Goal: Task Accomplishment & Management: Complete application form

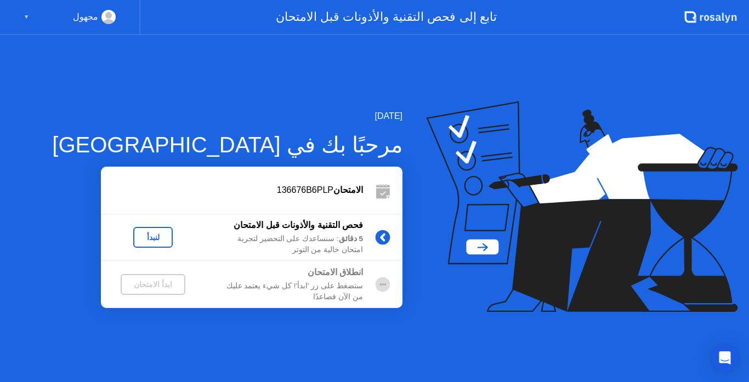
click at [158, 234] on div "لنبدأ" at bounding box center [153, 237] width 31 height 9
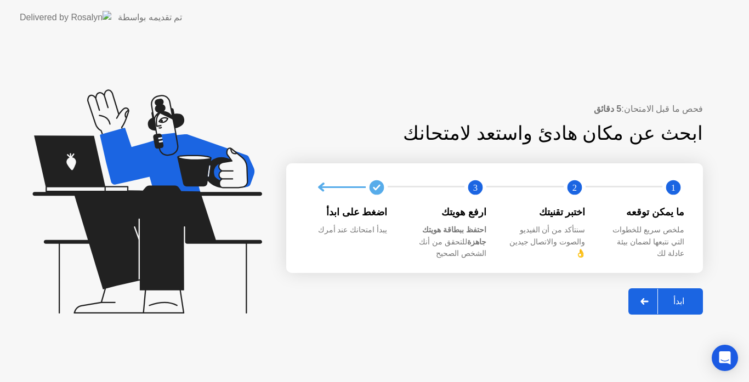
click at [684, 296] on div "ابدأ" at bounding box center [679, 301] width 42 height 10
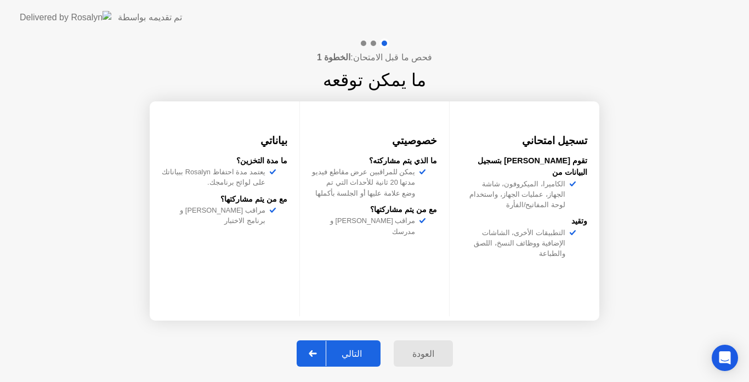
click at [354, 354] on div "التالي" at bounding box center [351, 354] width 51 height 10
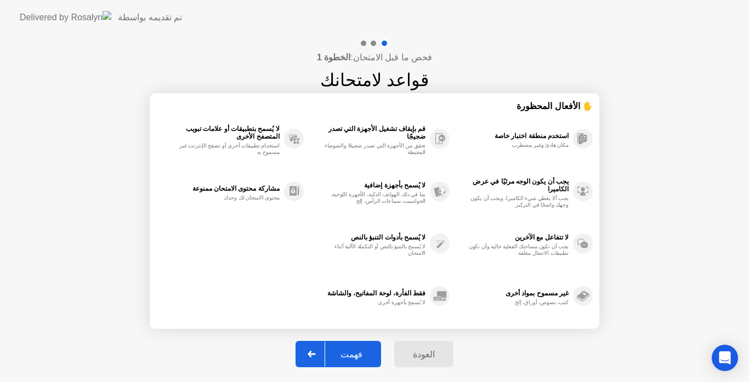
click at [358, 344] on button "فهمت" at bounding box center [339, 354] width 86 height 26
select select "Available cameras"
select select "Available speakers"
select select "Available microphones"
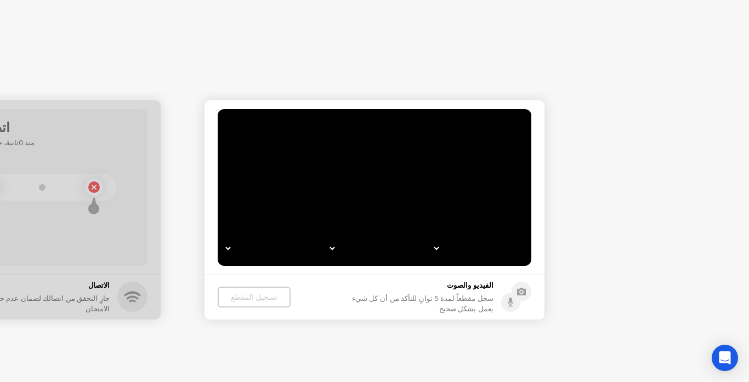
select select "*"
select select "**********"
select select "*******"
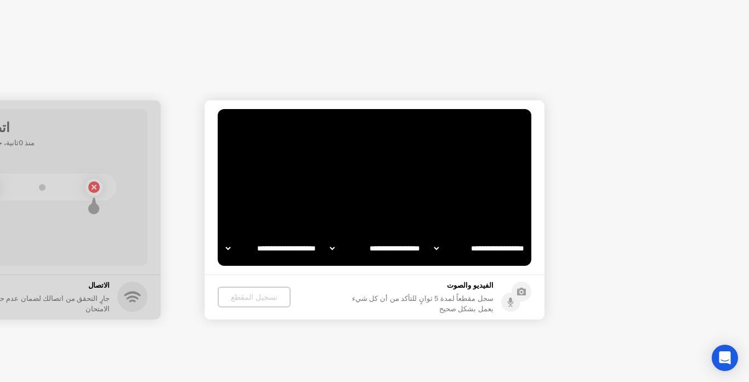
select select "*******"
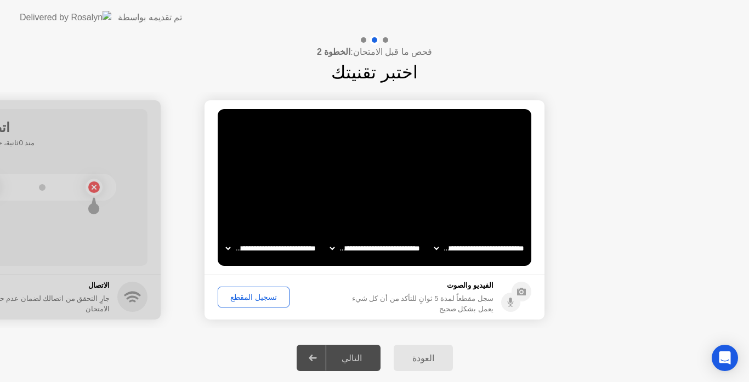
click at [264, 291] on button "تسجيل المقطع" at bounding box center [254, 297] width 72 height 21
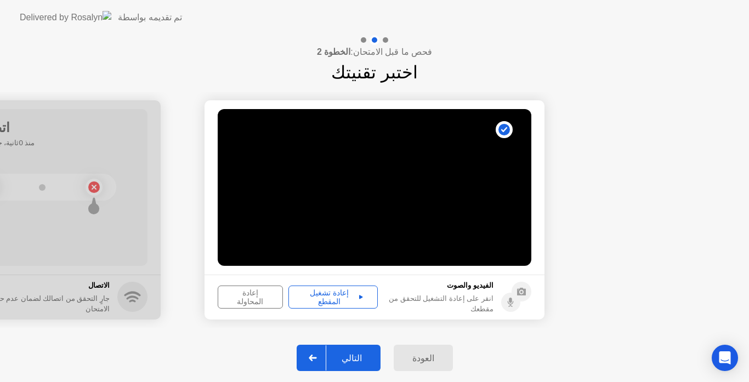
click at [361, 358] on div "التالي" at bounding box center [351, 358] width 51 height 10
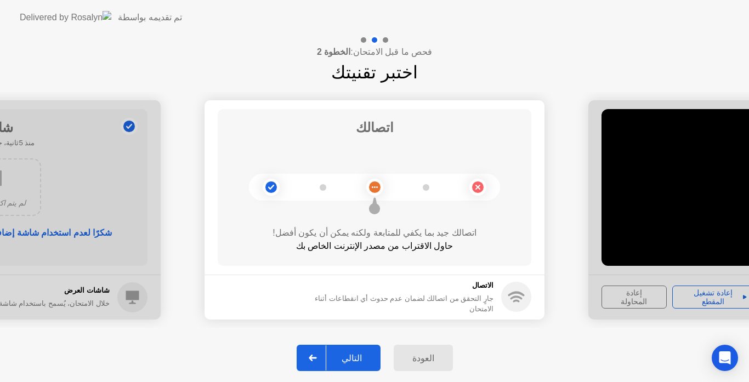
click at [356, 358] on div "التالي" at bounding box center [351, 358] width 51 height 10
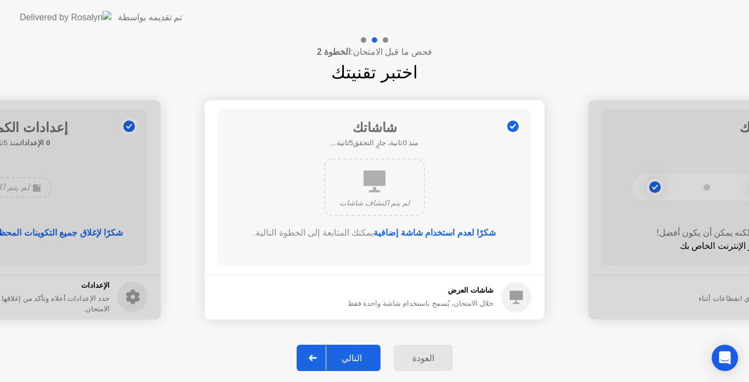
click at [356, 358] on div "التالي" at bounding box center [351, 358] width 51 height 10
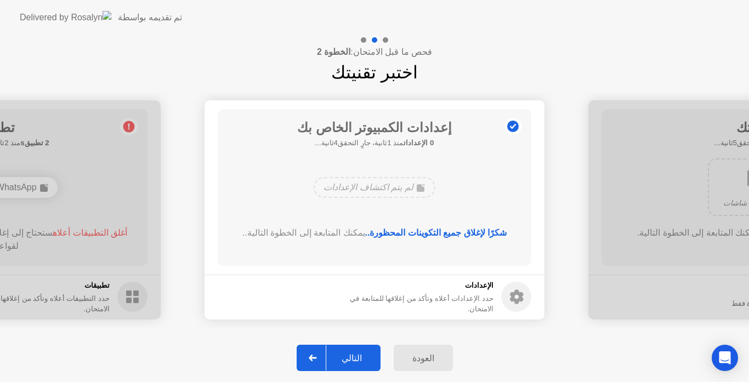
click at [356, 358] on div "التالي" at bounding box center [351, 358] width 51 height 10
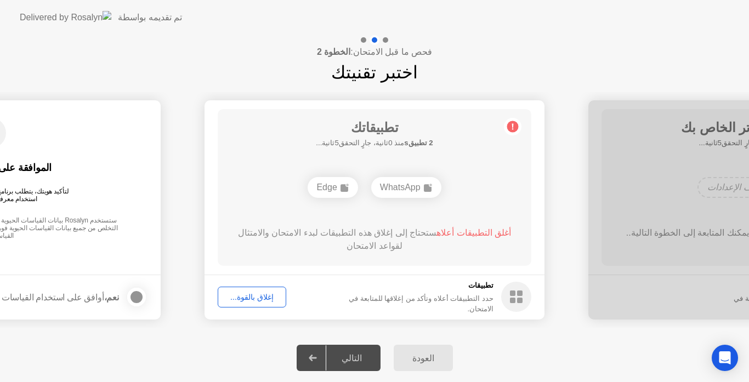
click at [233, 296] on div "إغلاق بالقوة..." at bounding box center [252, 297] width 61 height 9
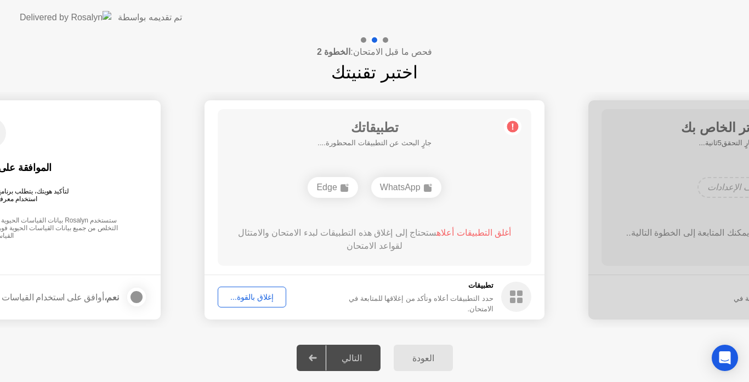
click at [265, 297] on div "إغلاق بالقوة..." at bounding box center [252, 297] width 61 height 9
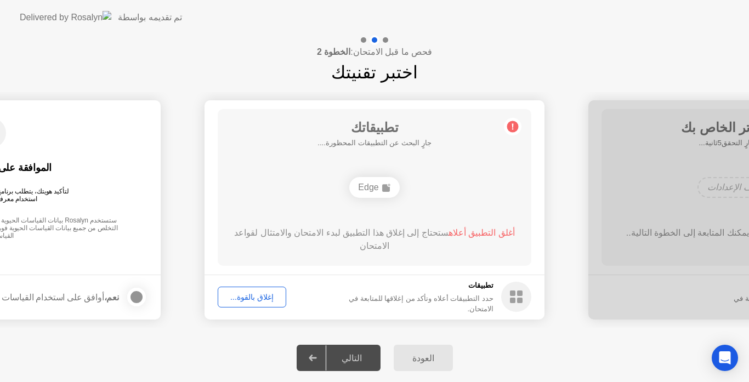
click at [268, 300] on div "إغلاق بالقوة..." at bounding box center [252, 297] width 61 height 9
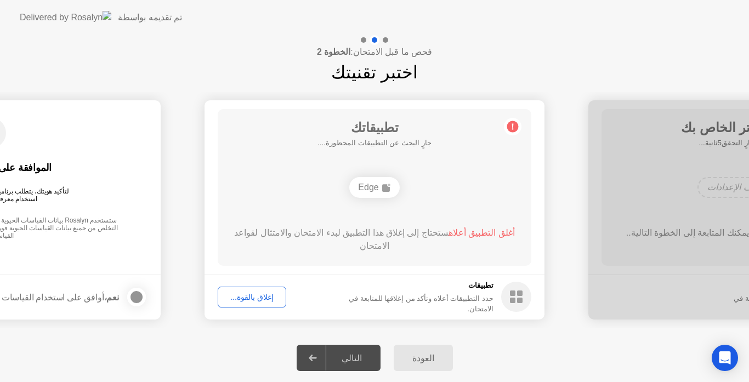
click at [381, 178] on div "Edge" at bounding box center [374, 187] width 50 height 21
click at [252, 293] on div "إغلاق بالقوة..." at bounding box center [252, 297] width 61 height 9
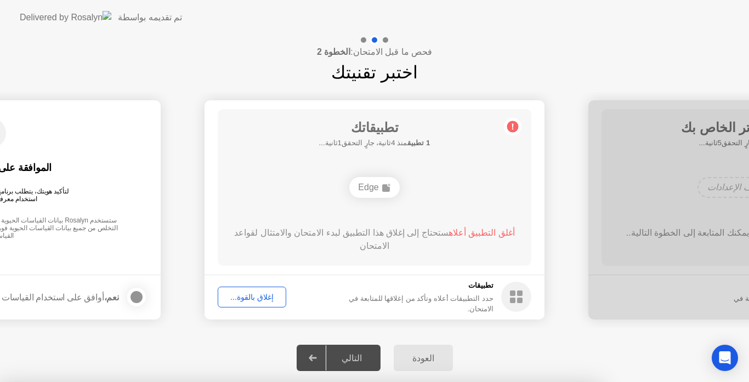
click at [250, 382] on div at bounding box center [374, 382] width 749 height 0
click at [101, 382] on div at bounding box center [374, 382] width 749 height 0
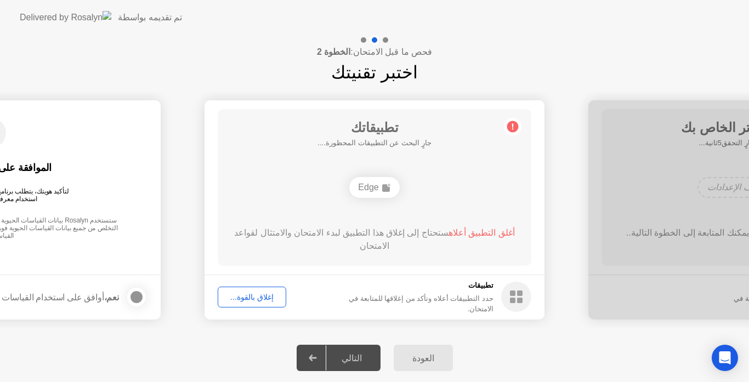
click at [466, 232] on span "أغلق التطبيق أعلاه" at bounding box center [482, 232] width 66 height 9
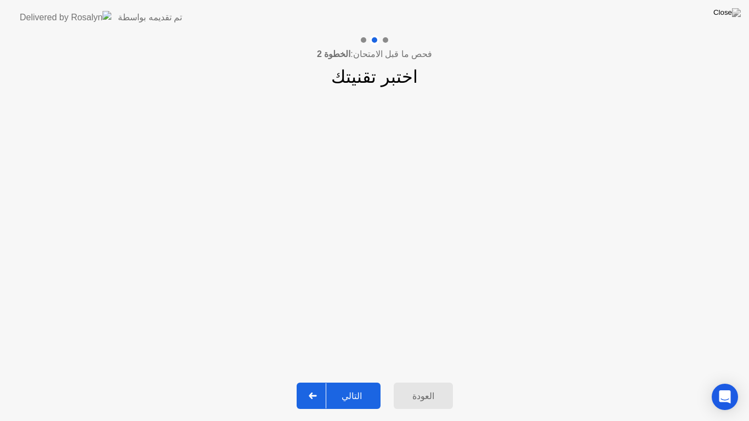
click at [635, 43] on div "فحص ما قبل الامتحان: الخطوة 2 اختبر تقنيتك" at bounding box center [374, 62] width 749 height 55
click at [366, 382] on button "التالي" at bounding box center [339, 396] width 84 height 26
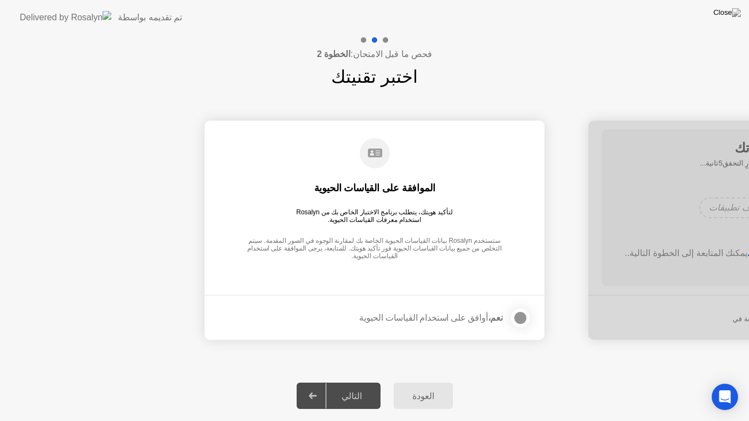
click at [516, 314] on div at bounding box center [520, 318] width 13 height 13
click at [356, 382] on div "التالي" at bounding box center [351, 396] width 51 height 10
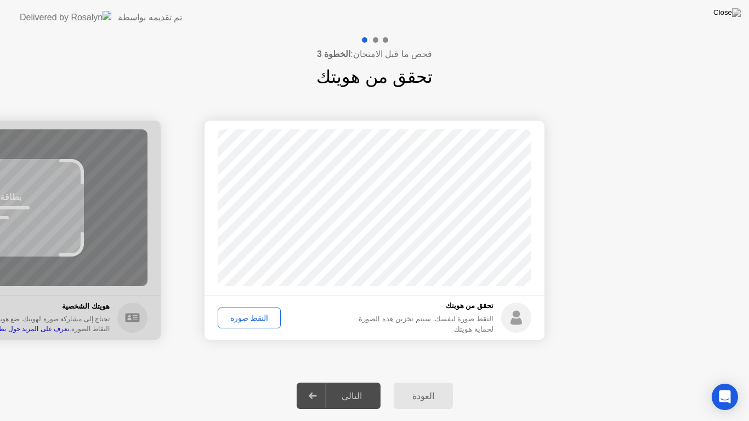
click at [233, 310] on button "التقط صورة" at bounding box center [249, 318] width 63 height 21
click at [354, 382] on div "التالي" at bounding box center [351, 396] width 51 height 10
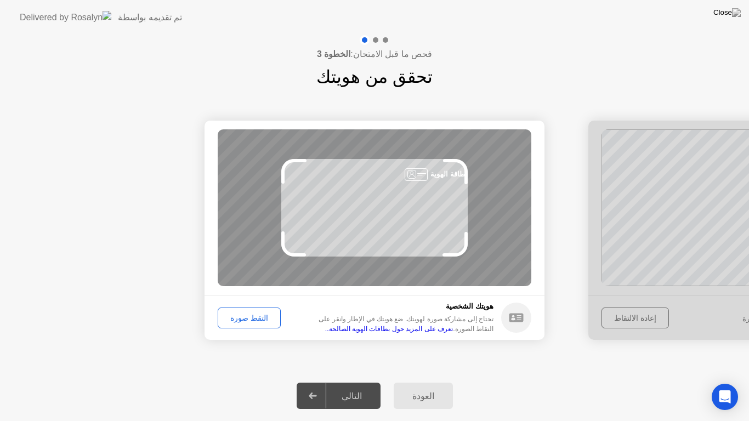
click at [254, 309] on button "التقط صورة" at bounding box center [249, 318] width 63 height 21
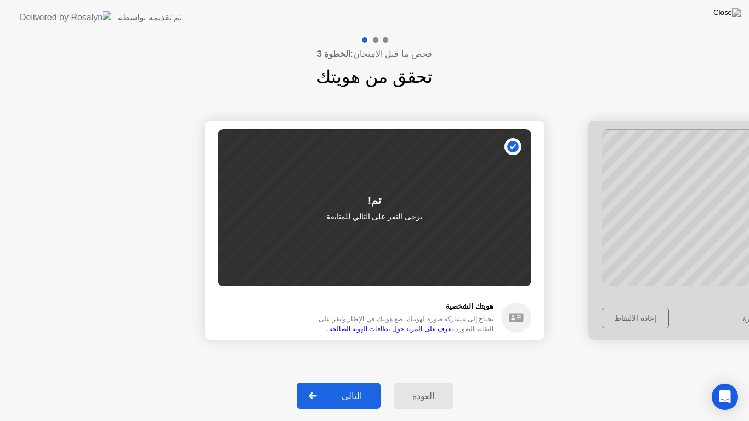
click at [350, 382] on button "التالي" at bounding box center [339, 396] width 84 height 26
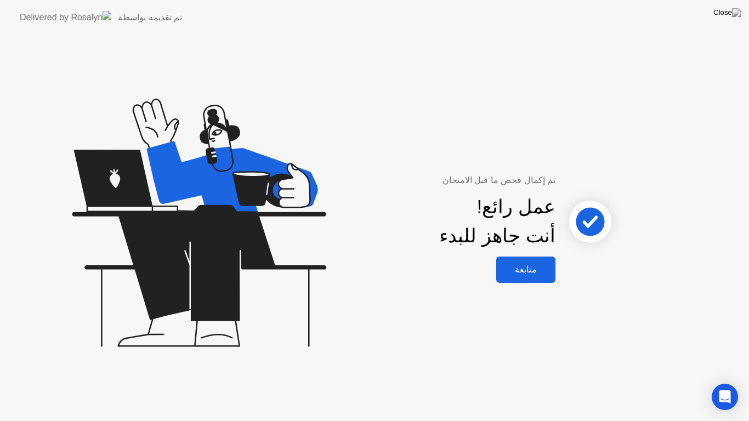
click at [526, 265] on div "متابعة" at bounding box center [526, 269] width 53 height 10
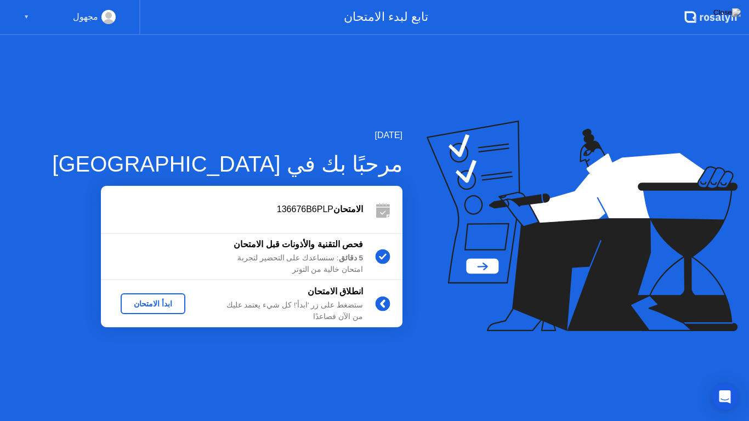
click at [155, 299] on div "ابدأ الامتحان" at bounding box center [153, 303] width 56 height 9
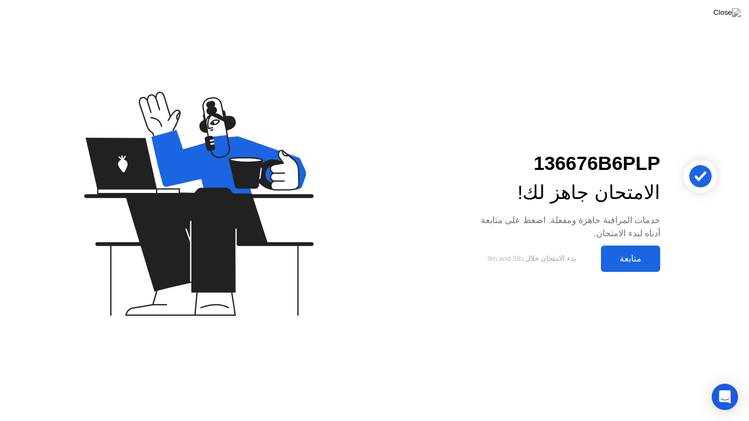
click at [616, 257] on div "متابعة" at bounding box center [630, 258] width 53 height 10
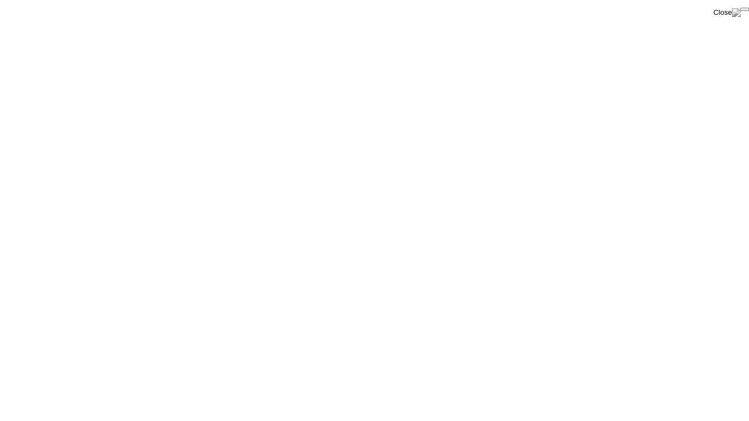
click div "End Proctoring Session"
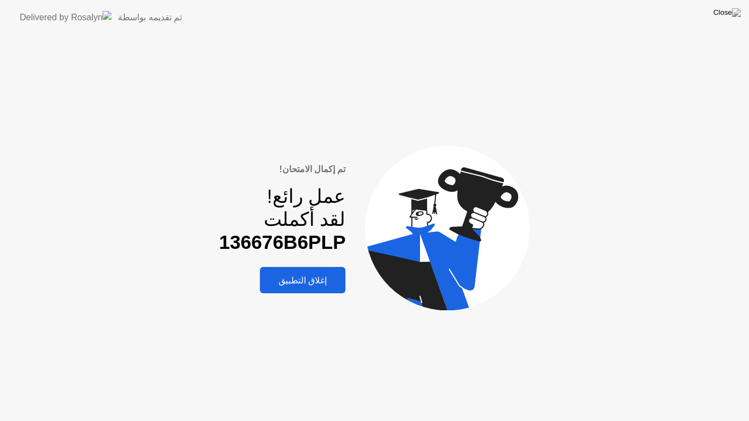
click at [296, 275] on div "إغلاق التطبيق" at bounding box center [302, 280] width 79 height 10
